Goal: Communication & Community: Connect with others

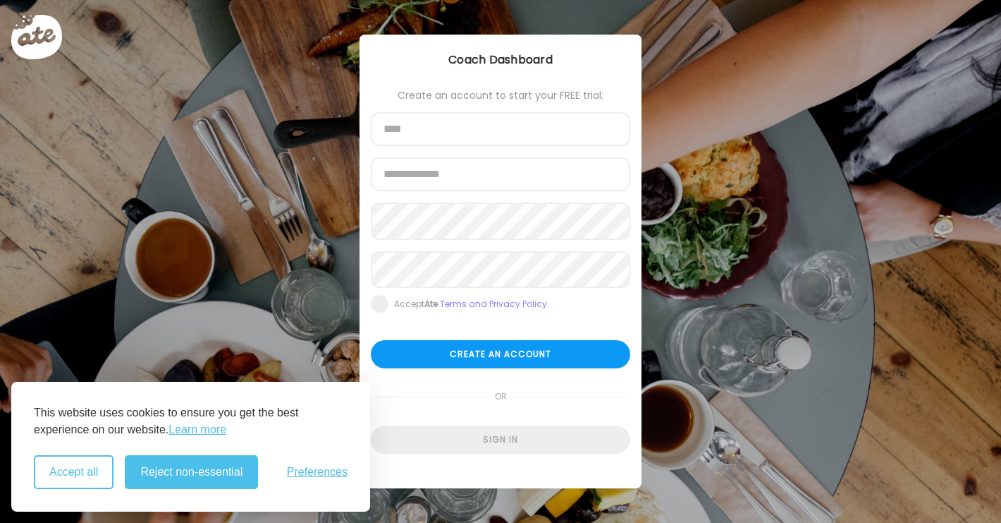
click at [90, 475] on button "Accept all" at bounding box center [74, 472] width 80 height 34
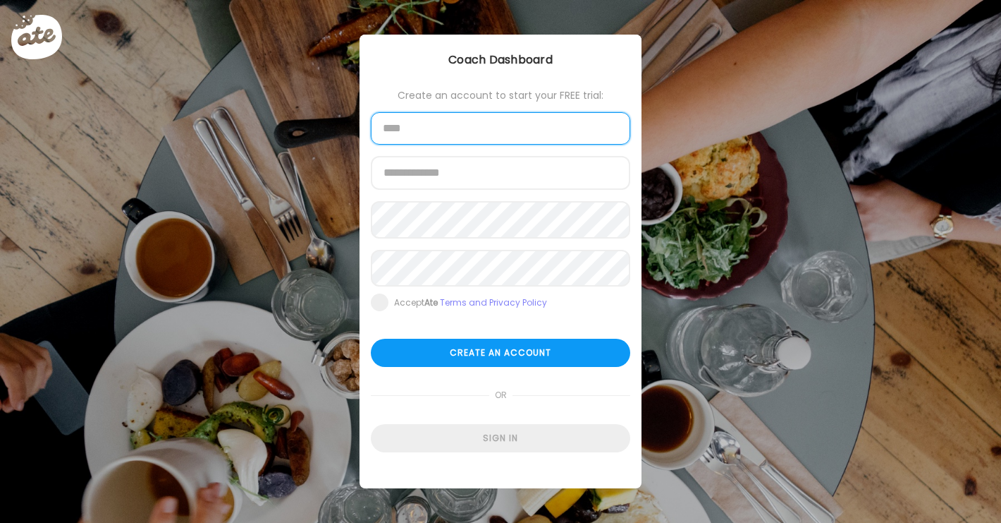
click at [491, 138] on input "text" at bounding box center [500, 128] width 259 height 32
type input "**********"
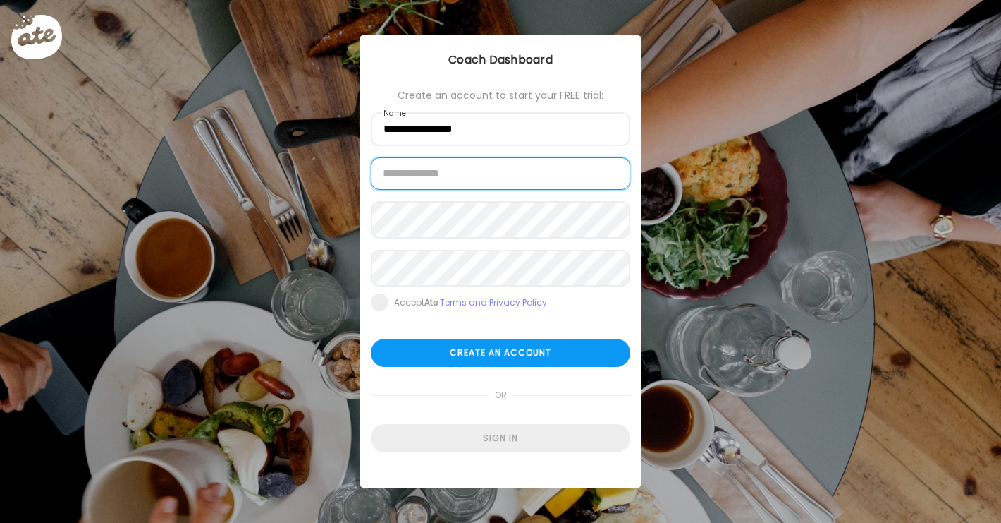
click at [506, 166] on input "email" at bounding box center [500, 173] width 259 height 32
type input "**********"
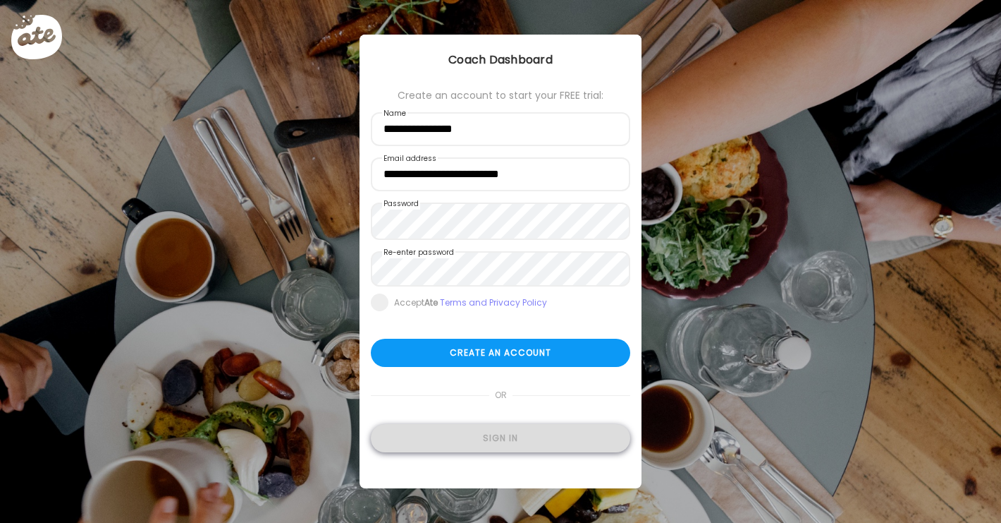
click at [463, 445] on div "Sign in" at bounding box center [500, 438] width 259 height 28
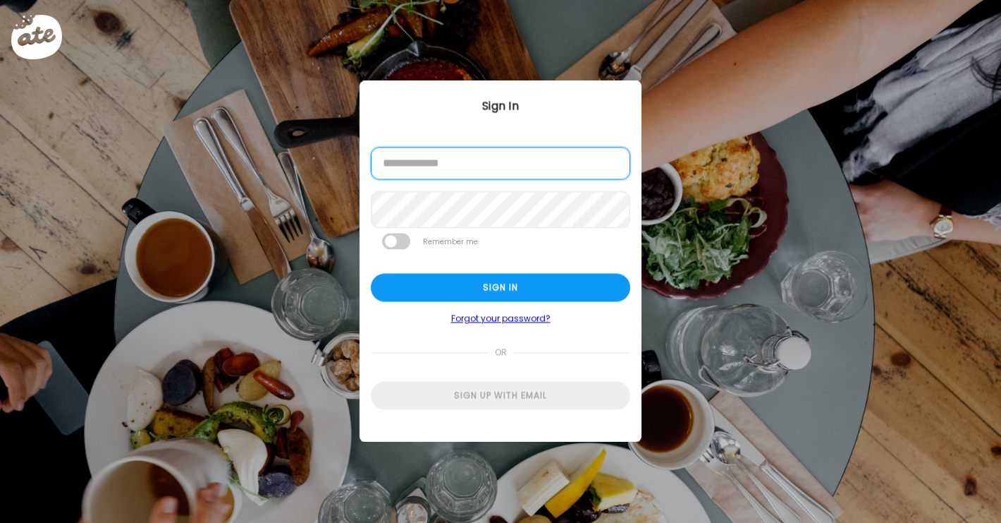
click at [436, 166] on input "email" at bounding box center [500, 163] width 259 height 32
type input "**********"
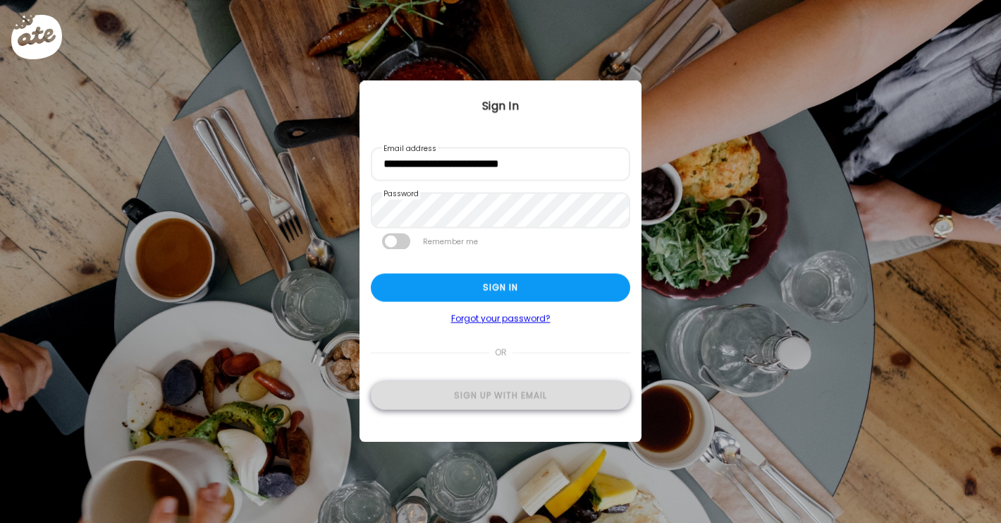
click at [483, 403] on div "Sign up with email" at bounding box center [500, 395] width 259 height 28
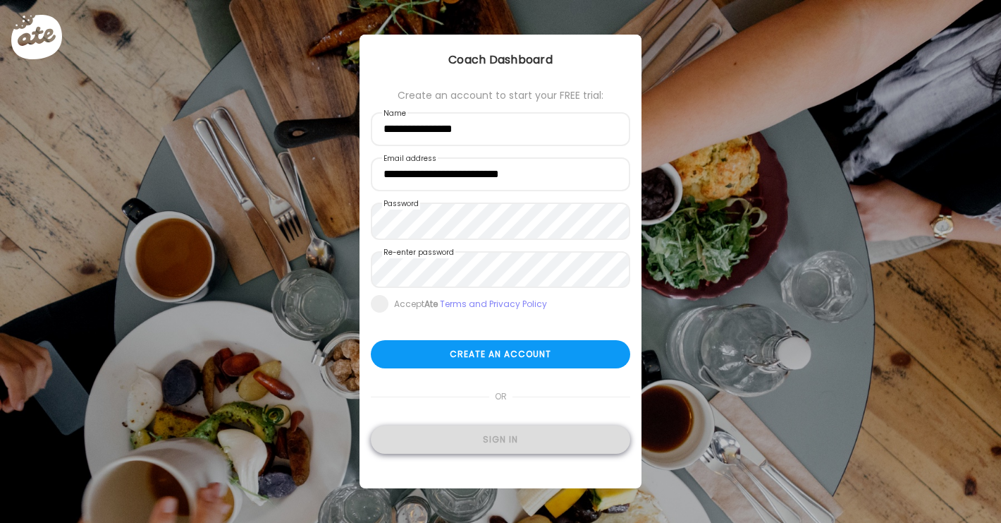
click at [504, 446] on div "Sign in" at bounding box center [500, 439] width 259 height 28
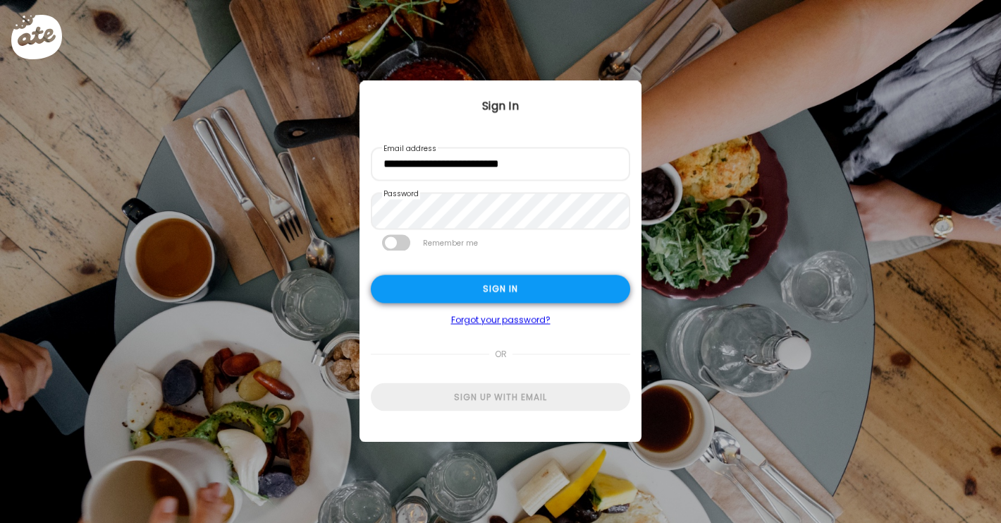
click at [464, 298] on div "Sign in" at bounding box center [500, 288] width 259 height 28
type input "**********"
type textarea "**********"
type input "**********"
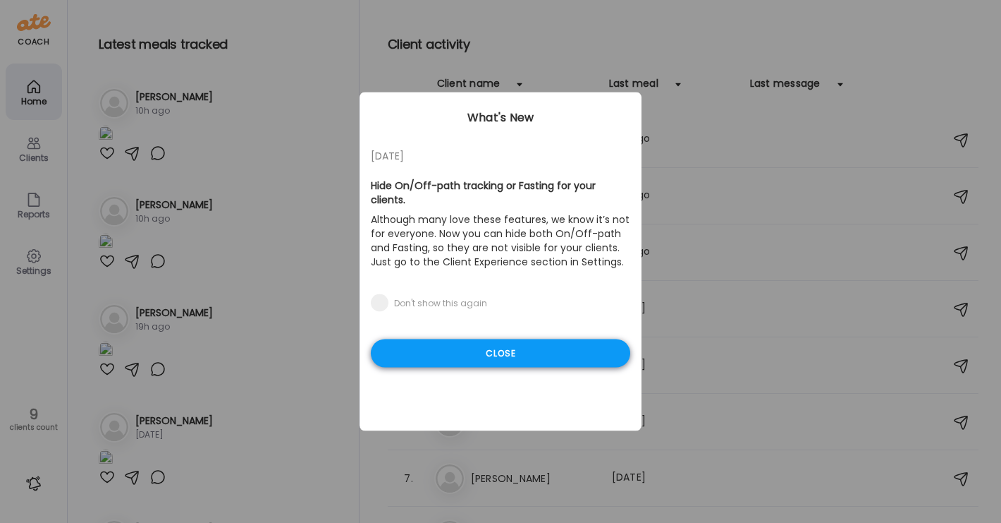
click at [492, 357] on div "Close" at bounding box center [500, 353] width 259 height 28
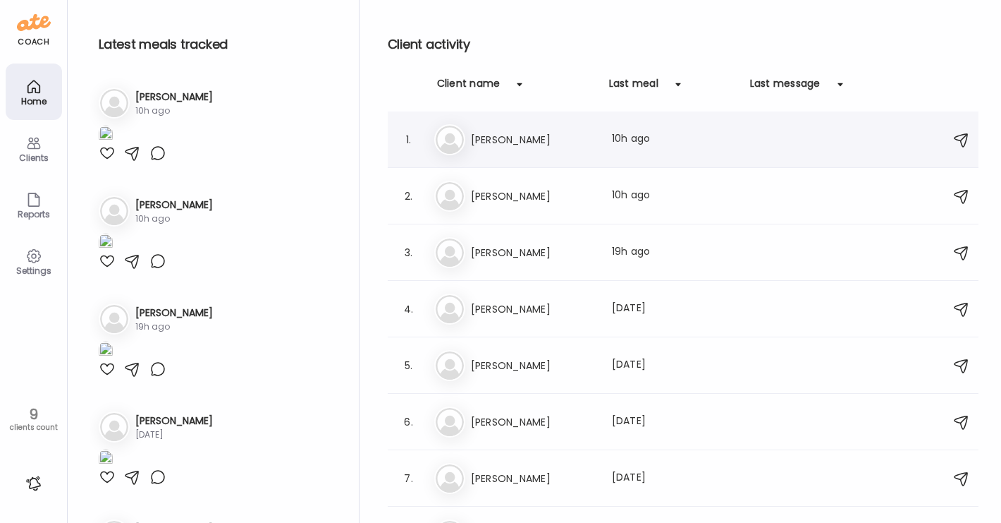
click at [494, 145] on h3 "[PERSON_NAME]" at bounding box center [533, 139] width 124 height 17
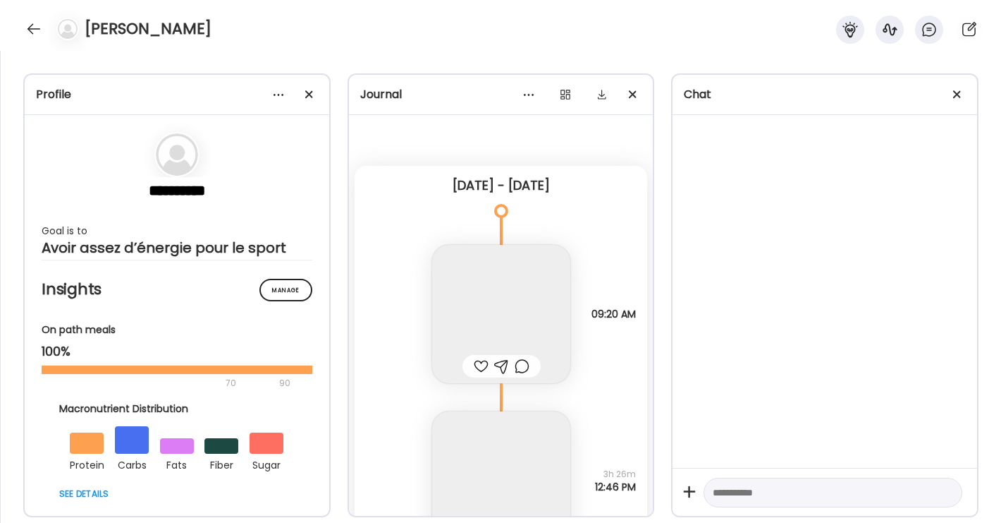
scroll to position [2087, 0]
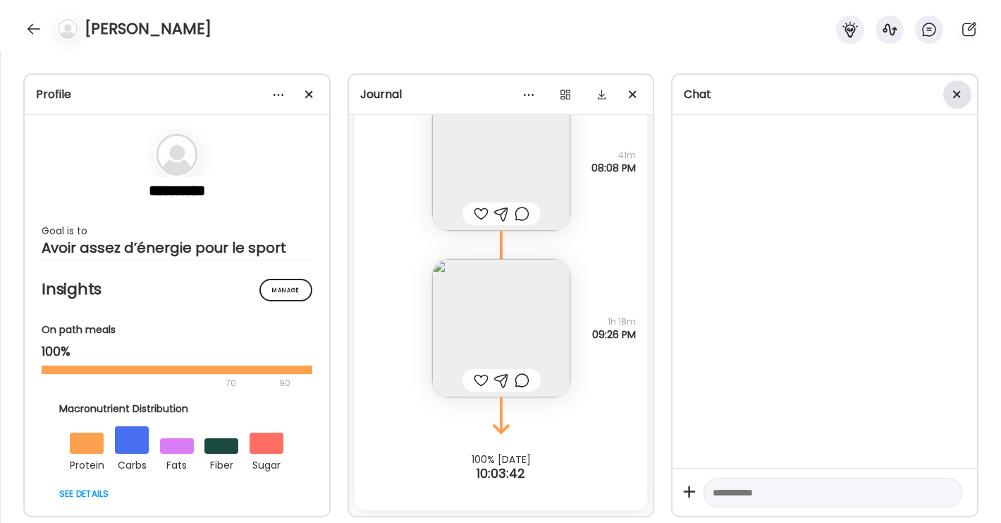
click at [960, 92] on span at bounding box center [957, 94] width 8 height 8
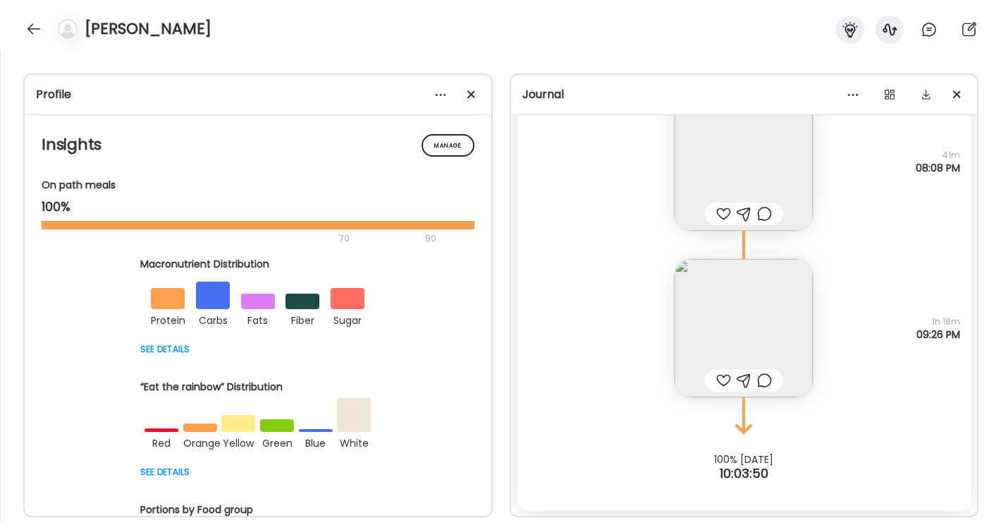
scroll to position [384, 0]
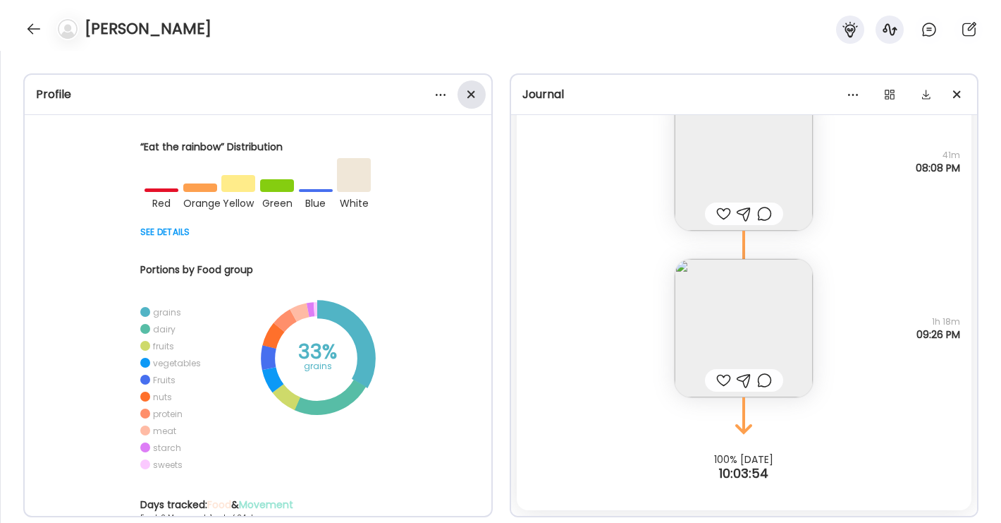
click at [474, 94] on div at bounding box center [472, 94] width 28 height 28
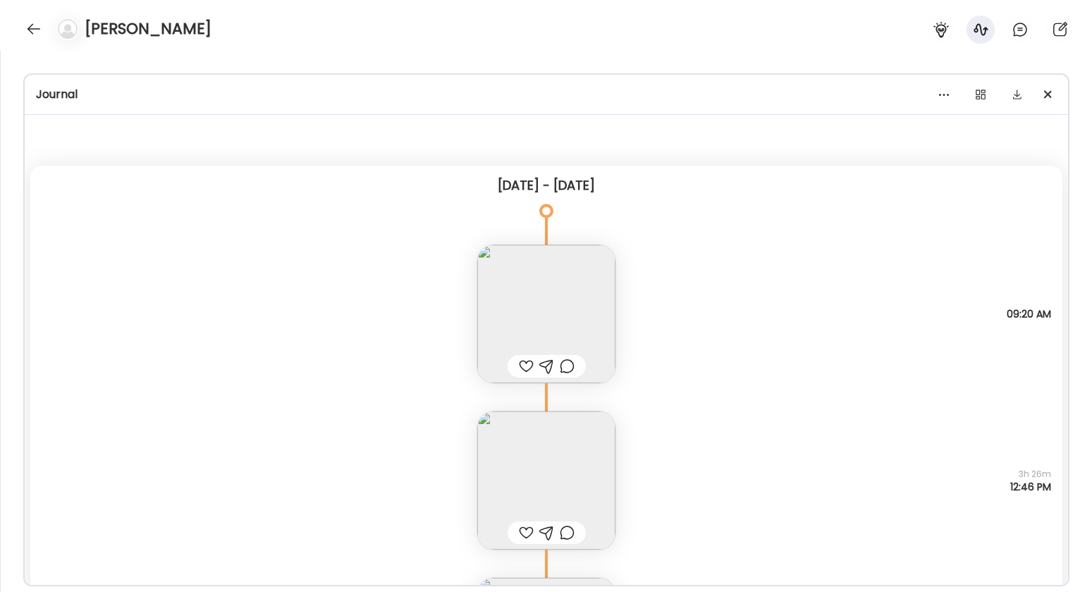
scroll to position [4, 0]
click at [513, 293] on img at bounding box center [546, 310] width 138 height 138
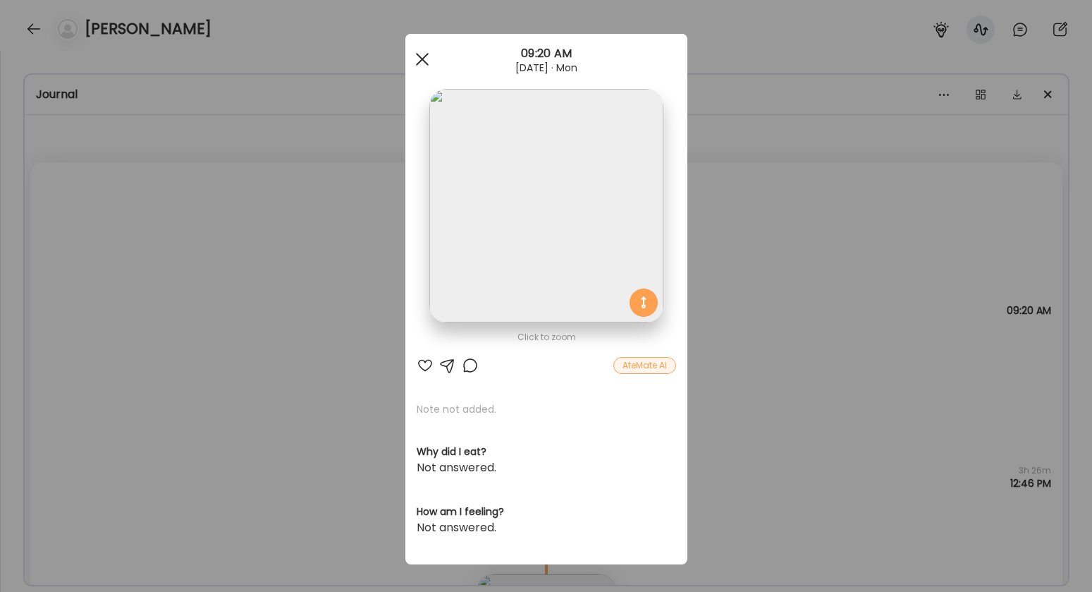
click at [415, 61] on span at bounding box center [421, 59] width 13 height 13
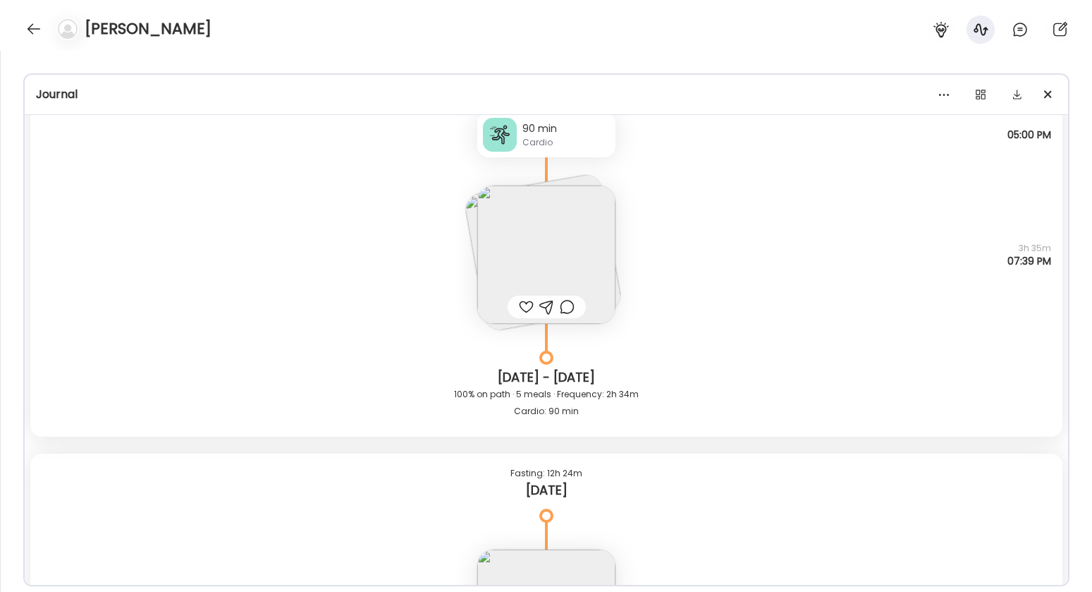
scroll to position [929, 0]
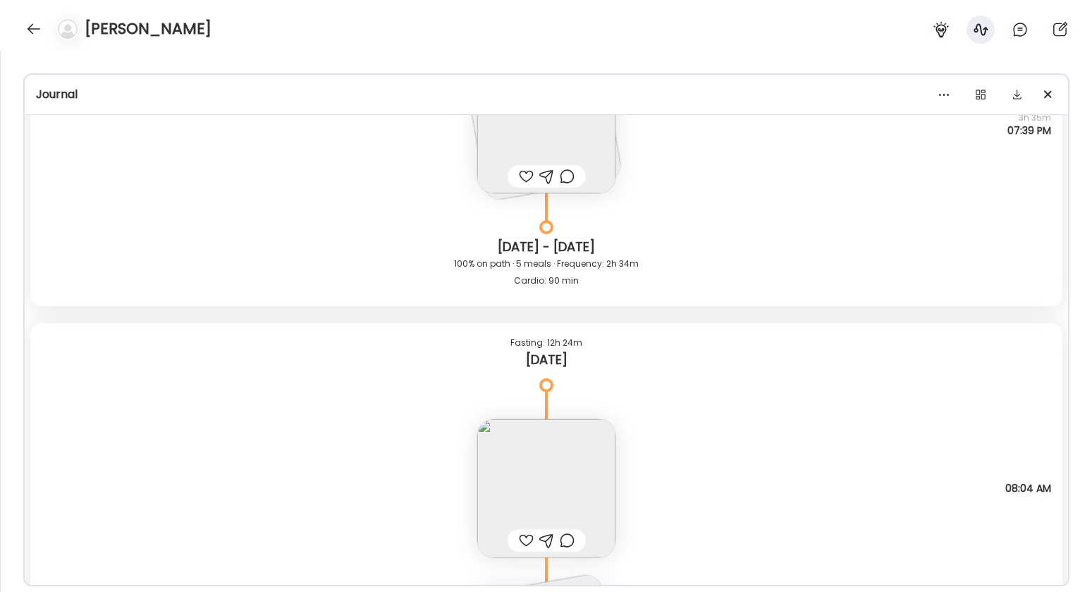
click at [547, 449] on img at bounding box center [546, 488] width 138 height 138
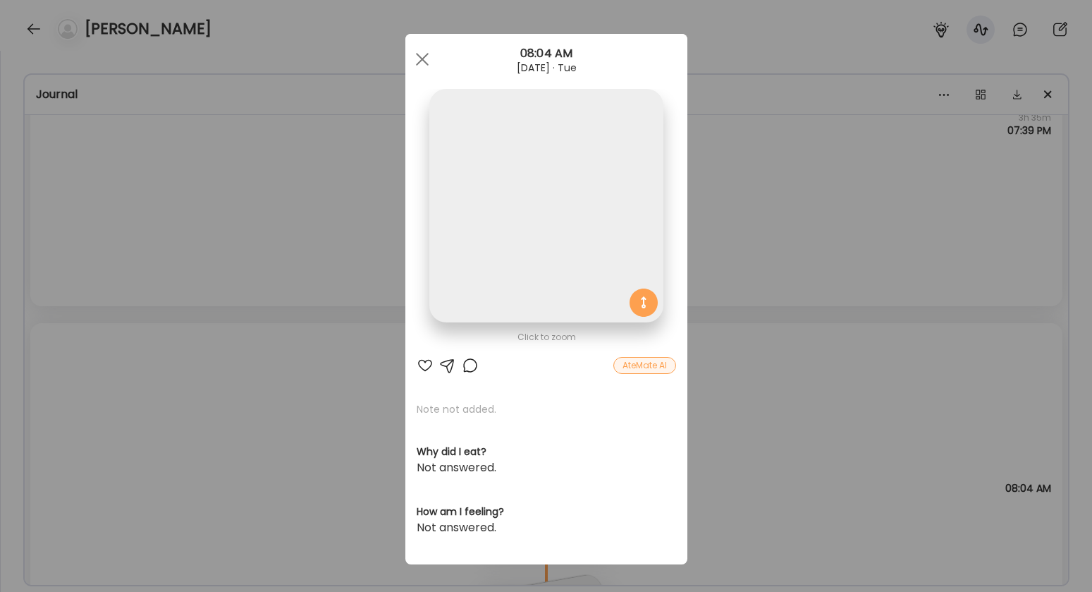
click at [470, 243] on img at bounding box center [545, 205] width 233 height 233
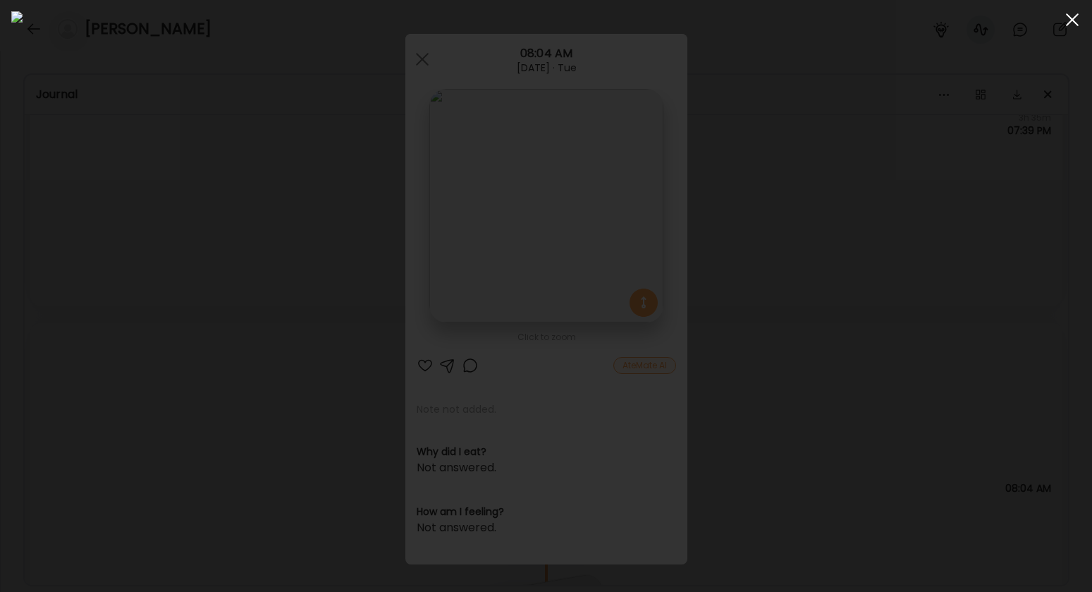
click at [1001, 24] on span at bounding box center [1072, 19] width 13 height 13
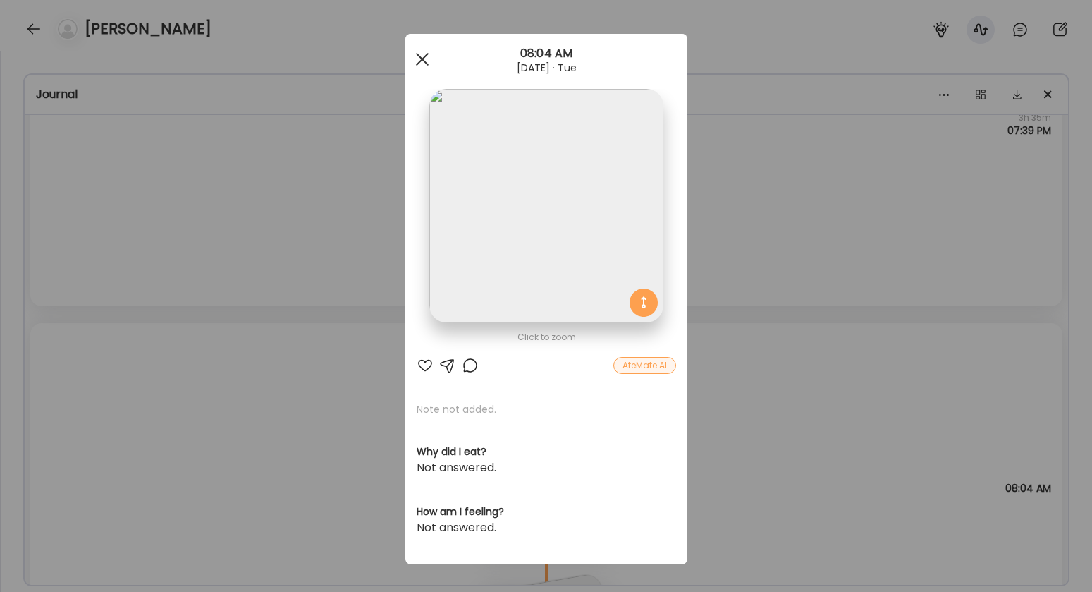
click at [421, 61] on div at bounding box center [422, 59] width 28 height 28
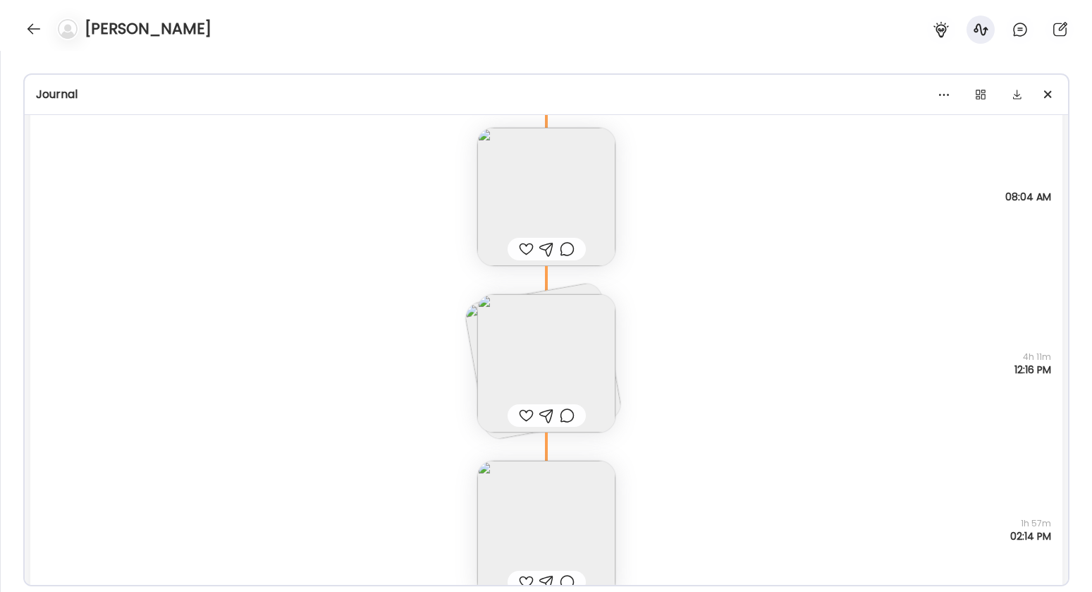
scroll to position [1218, 0]
click at [489, 190] on img at bounding box center [546, 199] width 138 height 138
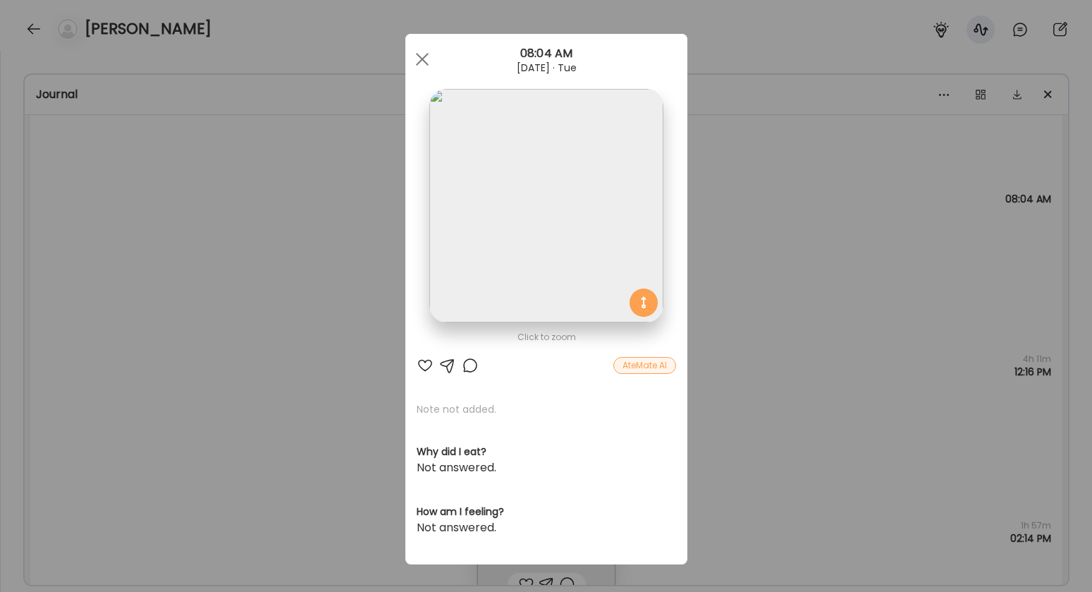
click at [509, 190] on img at bounding box center [545, 205] width 233 height 233
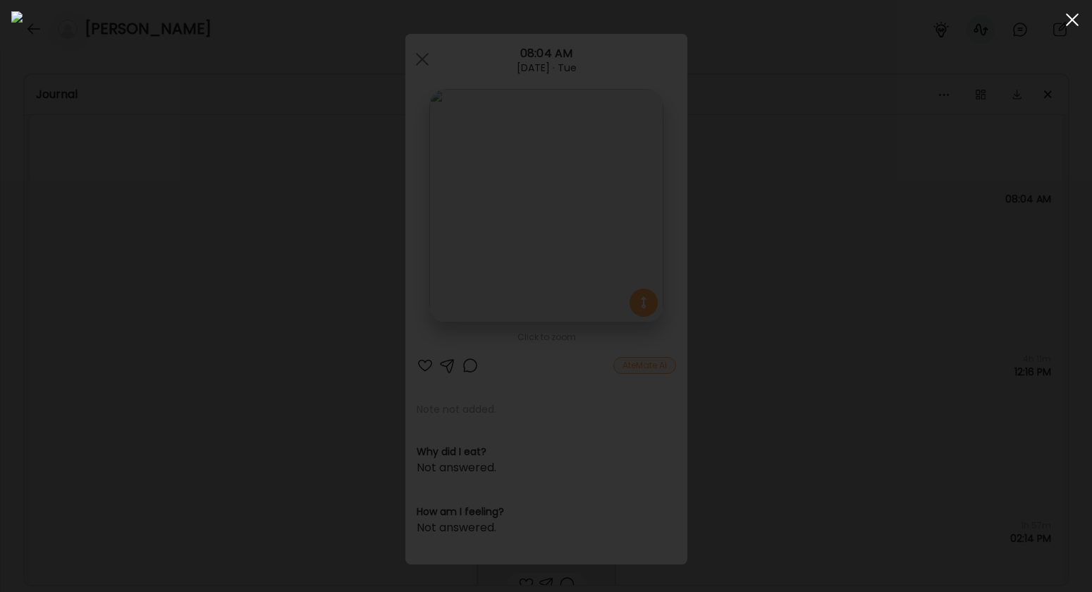
click at [1001, 19] on span at bounding box center [1072, 19] width 13 height 13
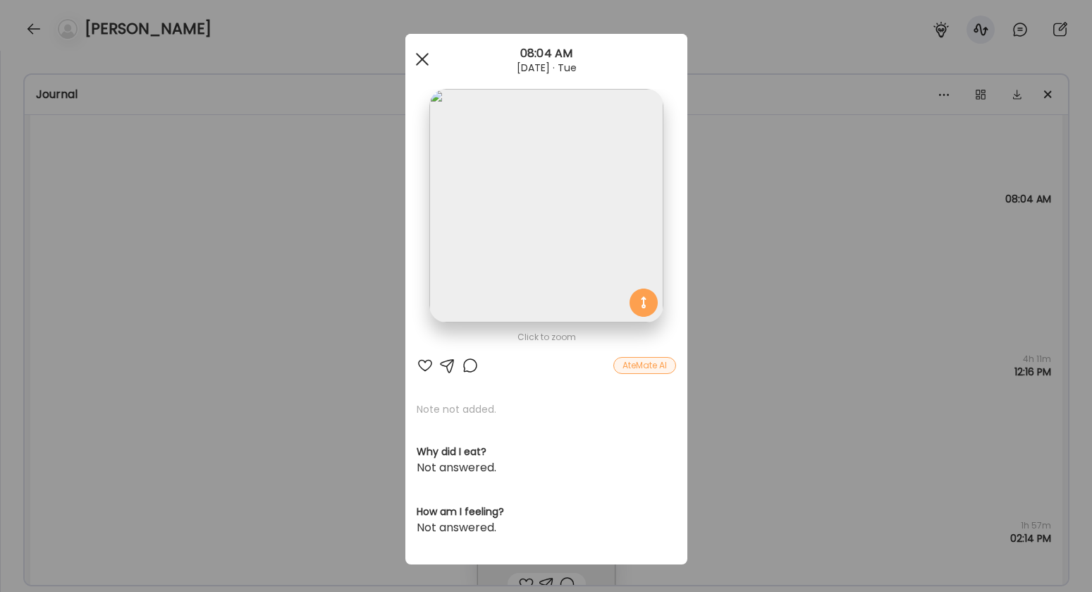
click at [422, 61] on div at bounding box center [422, 59] width 28 height 28
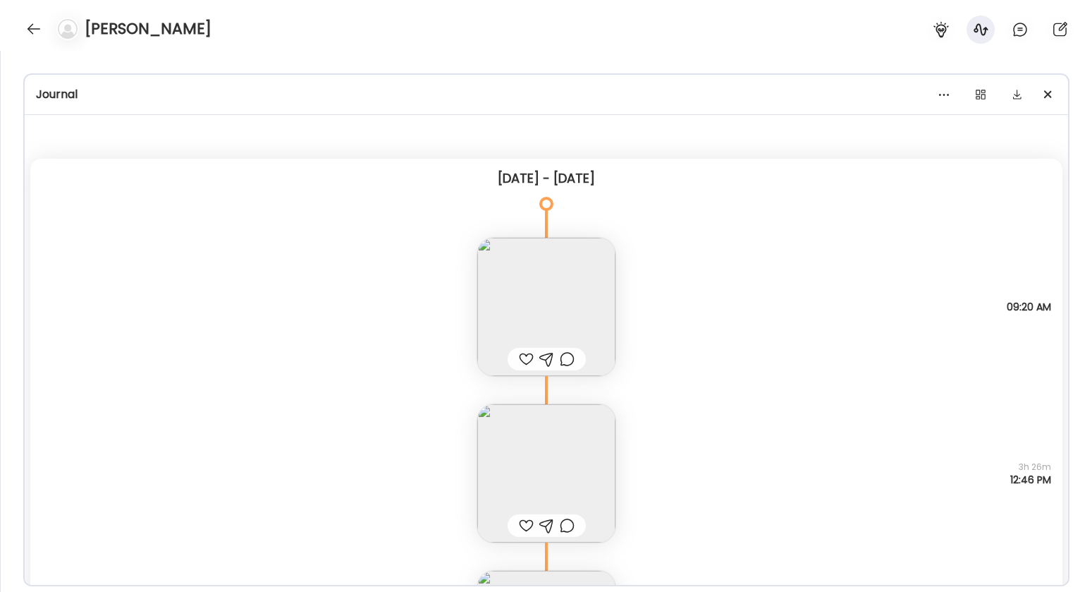
scroll to position [4, 0]
click at [503, 315] on img at bounding box center [546, 310] width 138 height 138
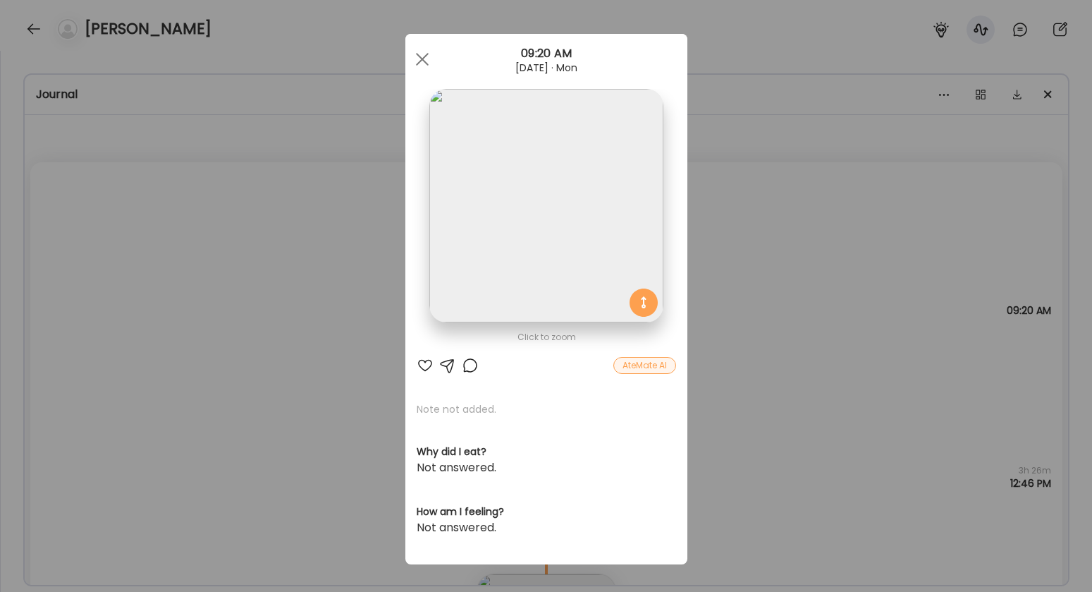
click at [502, 216] on img at bounding box center [545, 205] width 233 height 233
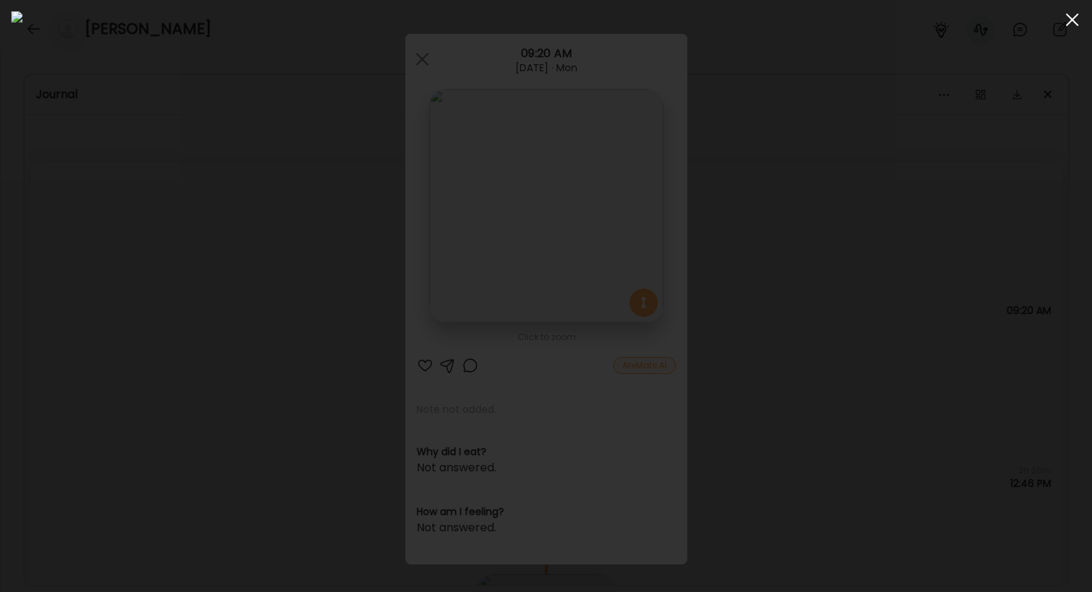
click at [1001, 26] on div at bounding box center [1072, 20] width 28 height 28
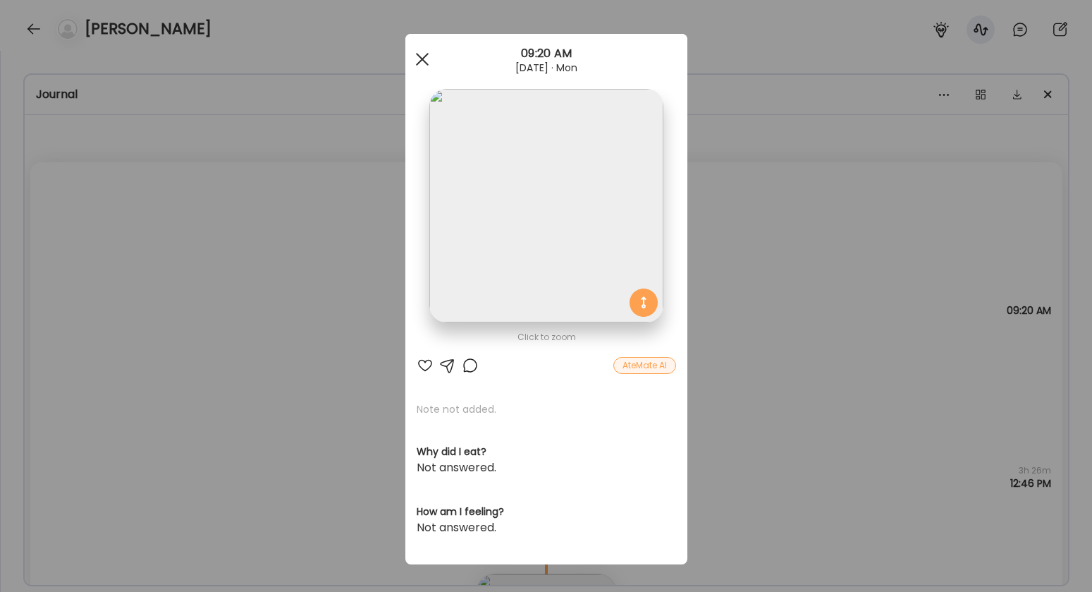
click at [413, 61] on div at bounding box center [422, 59] width 28 height 28
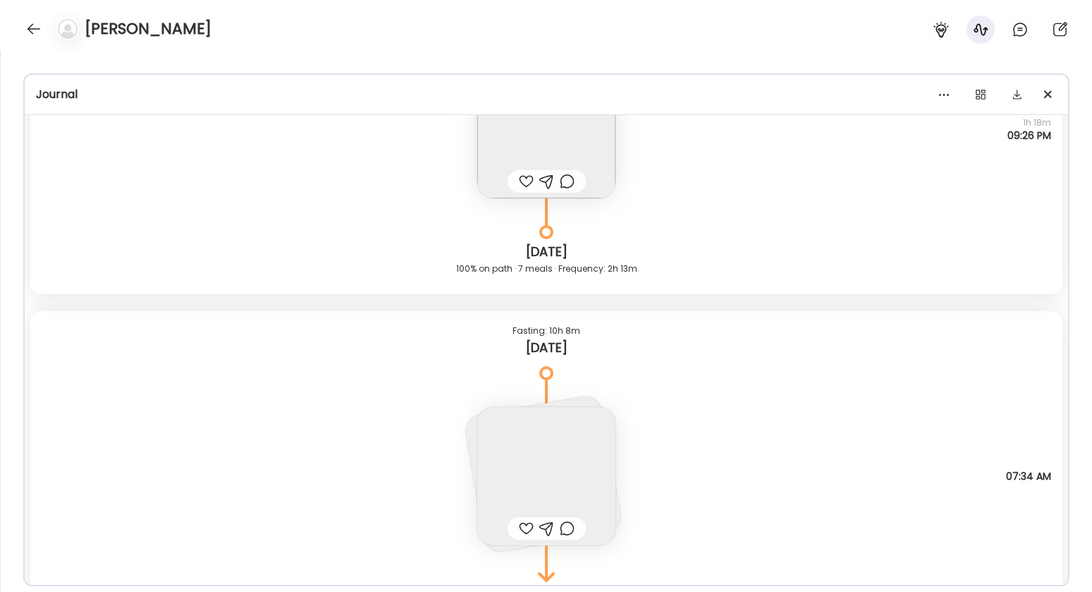
scroll to position [2365, 0]
